Goal: Task Accomplishment & Management: Manage account settings

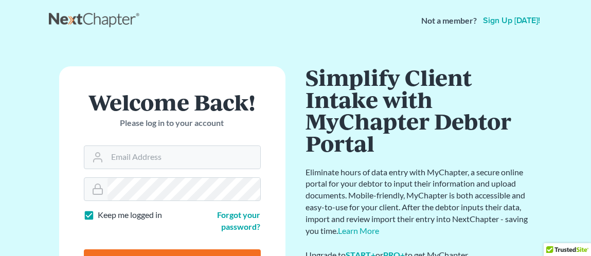
type input "[EMAIL_ADDRESS][DOMAIN_NAME]"
type input "Thinking..."
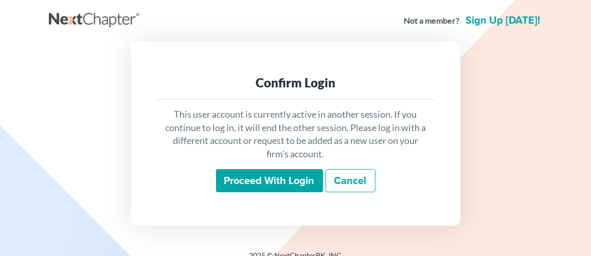
click at [255, 185] on input "Proceed with login" at bounding box center [269, 181] width 107 height 24
